Goal: Transaction & Acquisition: Book appointment/travel/reservation

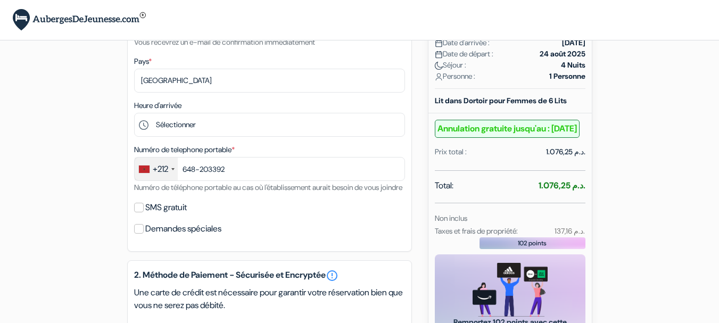
scroll to position [182, 0]
click at [139, 212] on input "SMS gratuit" at bounding box center [139, 207] width 10 height 10
checkbox input "true"
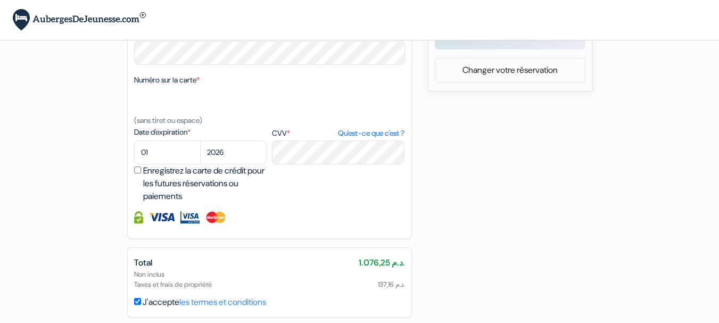
scroll to position [506, 0]
click at [173, 162] on select "01 02 03 04 05 06 07 08 09 10 11 12" at bounding box center [167, 152] width 67 height 24
select select "07"
click at [134, 153] on select "01 02 03 04 05 06 07 08 09 10 11 12" at bounding box center [167, 152] width 67 height 24
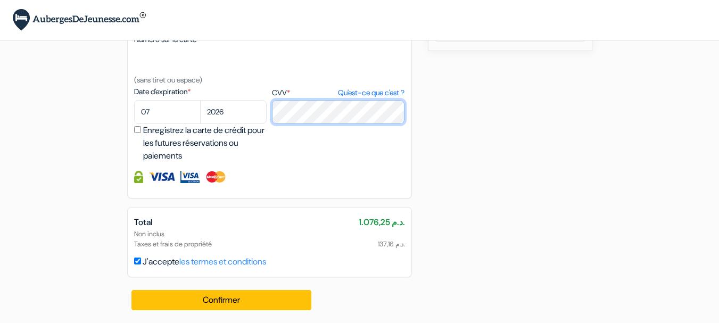
scroll to position [558, 0]
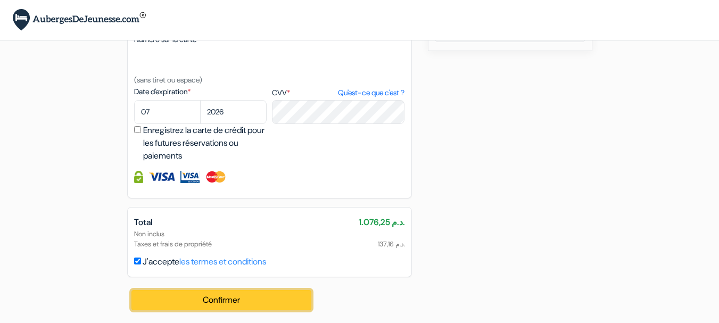
click at [194, 300] on button "Confirmer Loading..." at bounding box center [221, 300] width 180 height 20
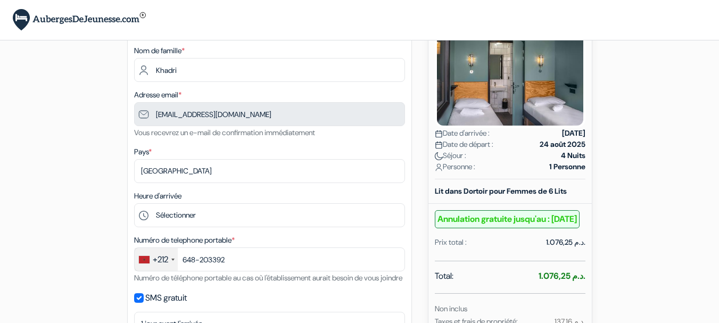
scroll to position [71, 0]
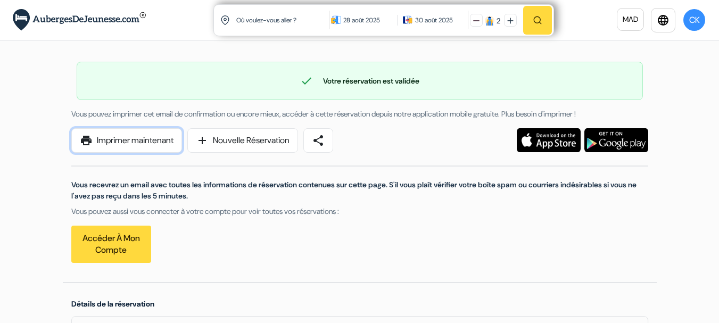
click at [164, 141] on link "print Imprimer maintenant" at bounding box center [126, 140] width 111 height 24
